Goal: Task Accomplishment & Management: Use online tool/utility

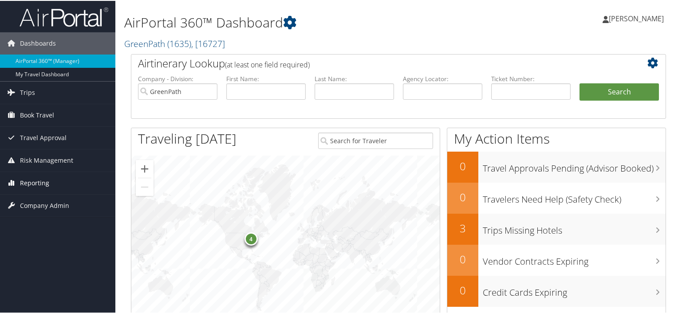
click at [36, 179] on span "Reporting" at bounding box center [34, 182] width 29 height 22
click at [32, 91] on span "Trips" at bounding box center [27, 92] width 15 height 22
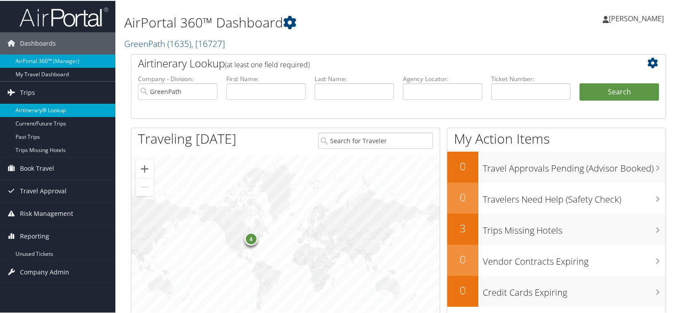
click at [55, 110] on link "Airtinerary® Lookup" at bounding box center [57, 109] width 115 height 13
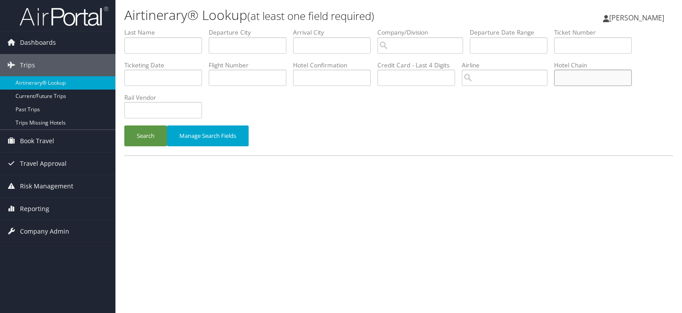
click at [569, 80] on input "text" at bounding box center [593, 78] width 78 height 16
type input "hilton"
drag, startPoint x: 415, startPoint y: 42, endPoint x: 421, endPoint y: 47, distance: 7.5
click at [415, 43] on input "search" at bounding box center [420, 45] width 86 height 16
click at [424, 60] on div "GreenPath (1635)" at bounding box center [424, 62] width 83 height 9
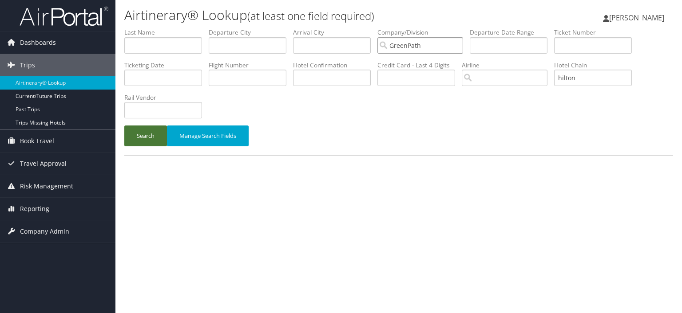
type input "GreenPath"
drag, startPoint x: 135, startPoint y: 134, endPoint x: 161, endPoint y: 134, distance: 26.2
click at [135, 135] on button "Search" at bounding box center [145, 136] width 43 height 21
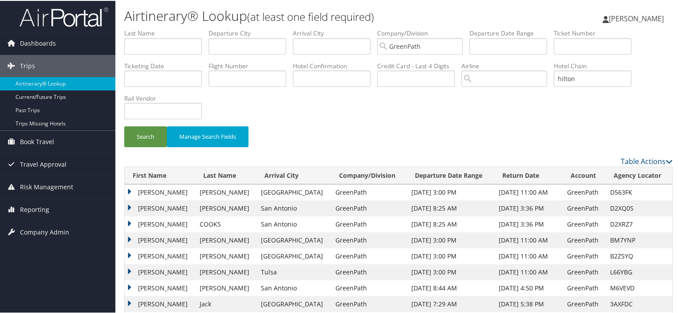
click at [127, 190] on td "ANDREA HOPKALO" at bounding box center [160, 192] width 71 height 16
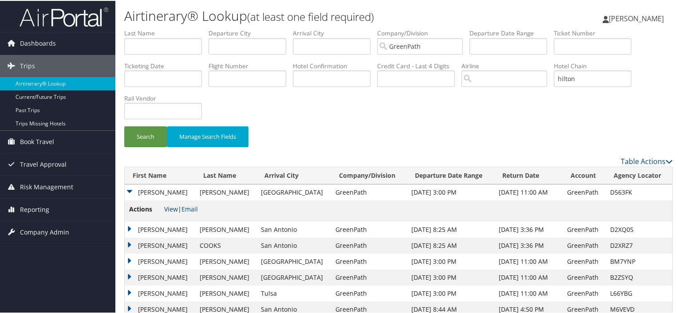
click at [172, 207] on link "View" at bounding box center [171, 208] width 14 height 8
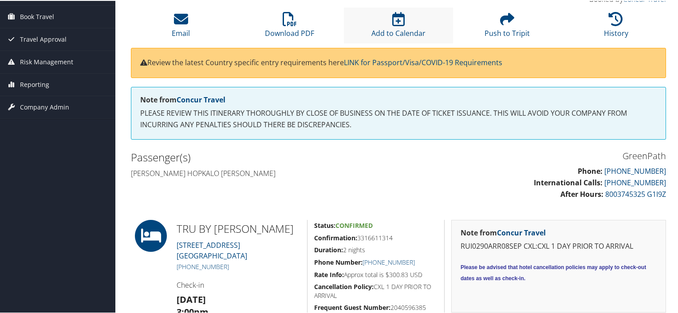
scroll to position [44, 0]
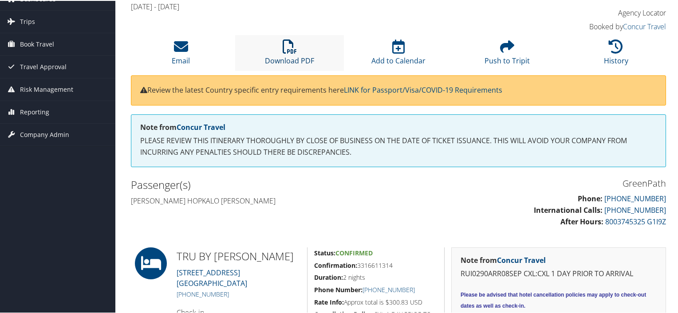
click at [291, 52] on icon at bounding box center [290, 46] width 14 height 14
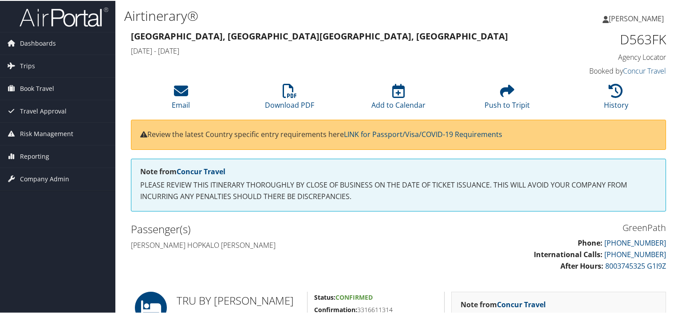
click at [653, 21] on span "[PERSON_NAME]" at bounding box center [636, 18] width 55 height 10
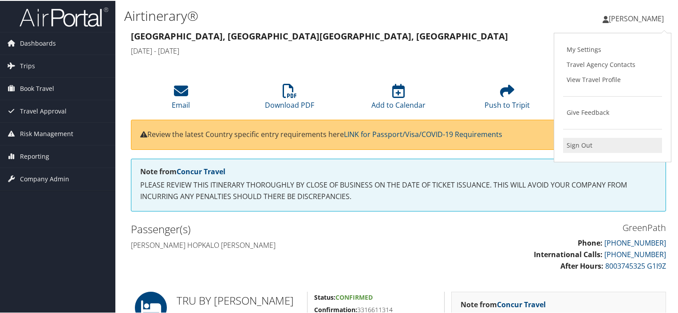
click at [588, 144] on link "Sign Out" at bounding box center [612, 144] width 99 height 15
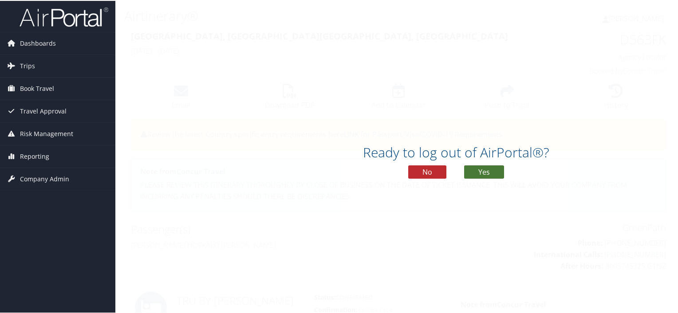
click at [489, 171] on button "Yes" at bounding box center [484, 171] width 40 height 13
